Goal: Task Accomplishment & Management: Use online tool/utility

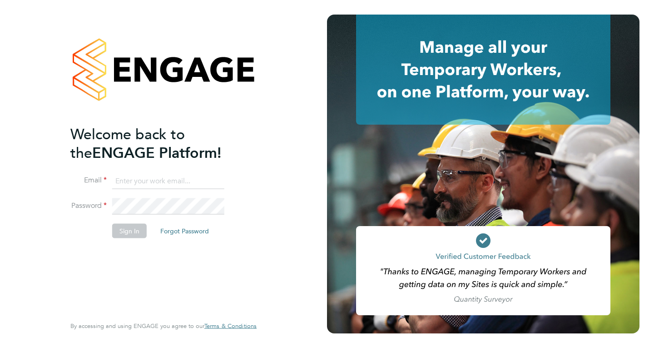
type input "mail@karljans.com"
click at [130, 227] on button "Sign In" at bounding box center [129, 231] width 35 height 15
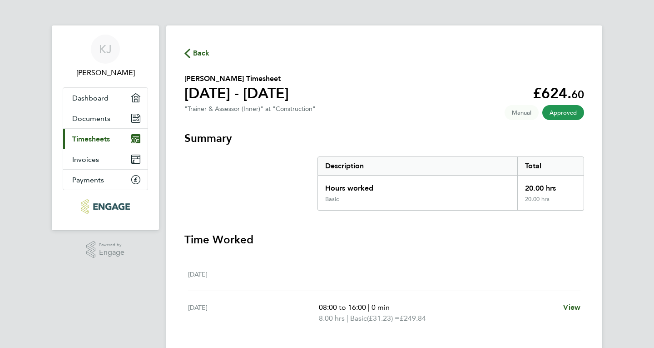
click at [90, 135] on span "Timesheets" at bounding box center [91, 139] width 38 height 9
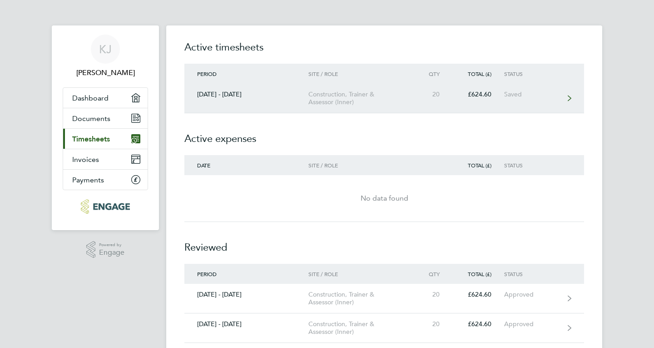
click at [566, 97] on link "[DATE] - [DATE] Construction, Trainer & Assessor (Inner) 20 £624.60 Saved" at bounding box center [384, 99] width 400 height 30
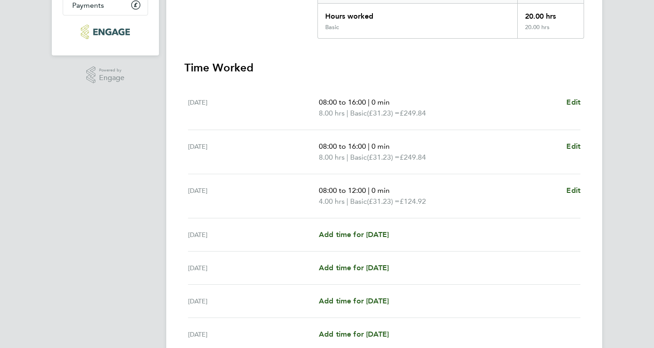
scroll to position [258, 0]
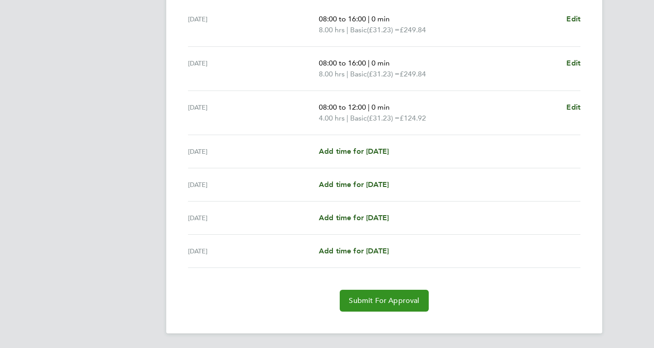
click at [379, 300] on span "Submit For Approval" at bounding box center [384, 300] width 70 height 9
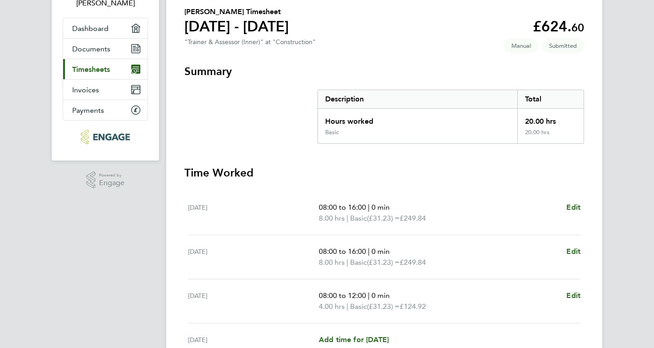
scroll to position [69, 0]
click at [78, 62] on link "Current page: Timesheets" at bounding box center [105, 70] width 85 height 20
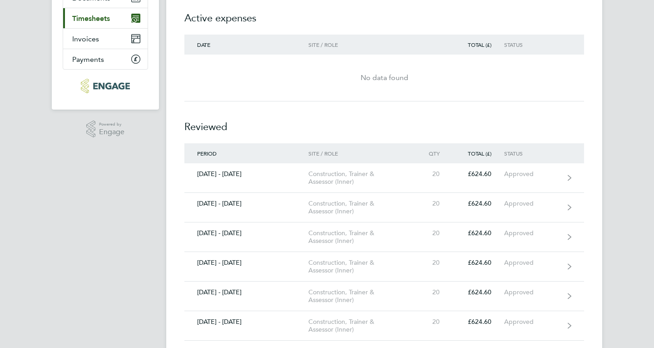
scroll to position [120, 0]
